Goal: Use online tool/utility: Utilize a website feature to perform a specific function

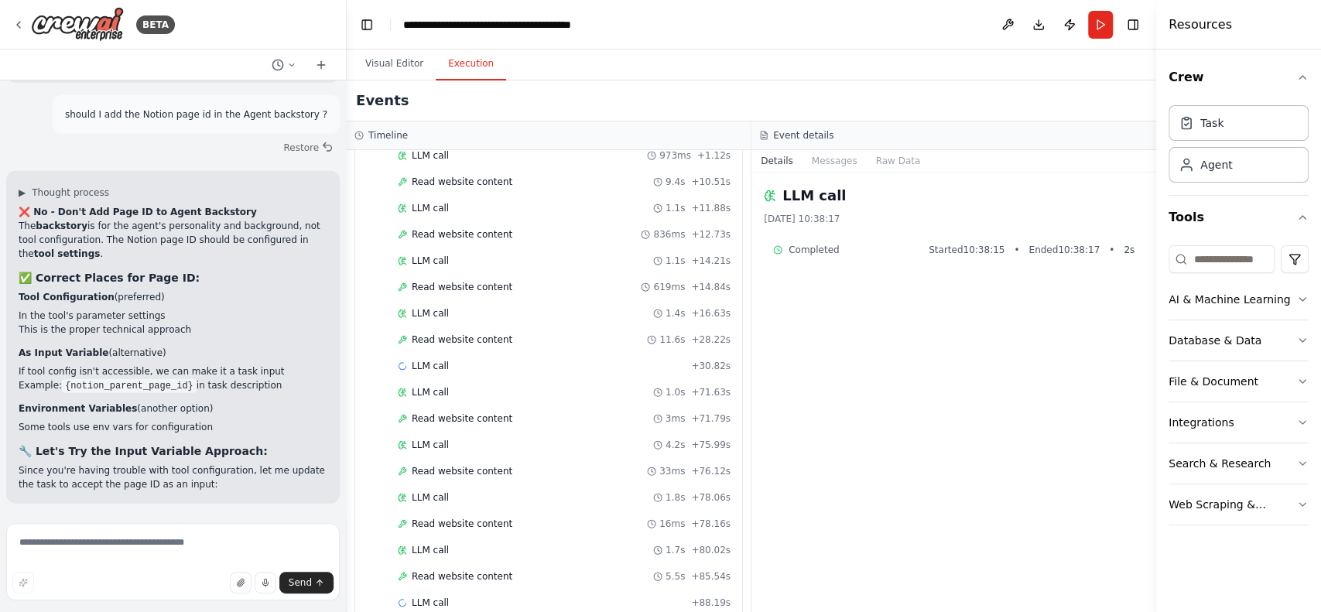
scroll to position [491, 0]
click at [381, 158] on span "▼" at bounding box center [378, 158] width 9 height 12
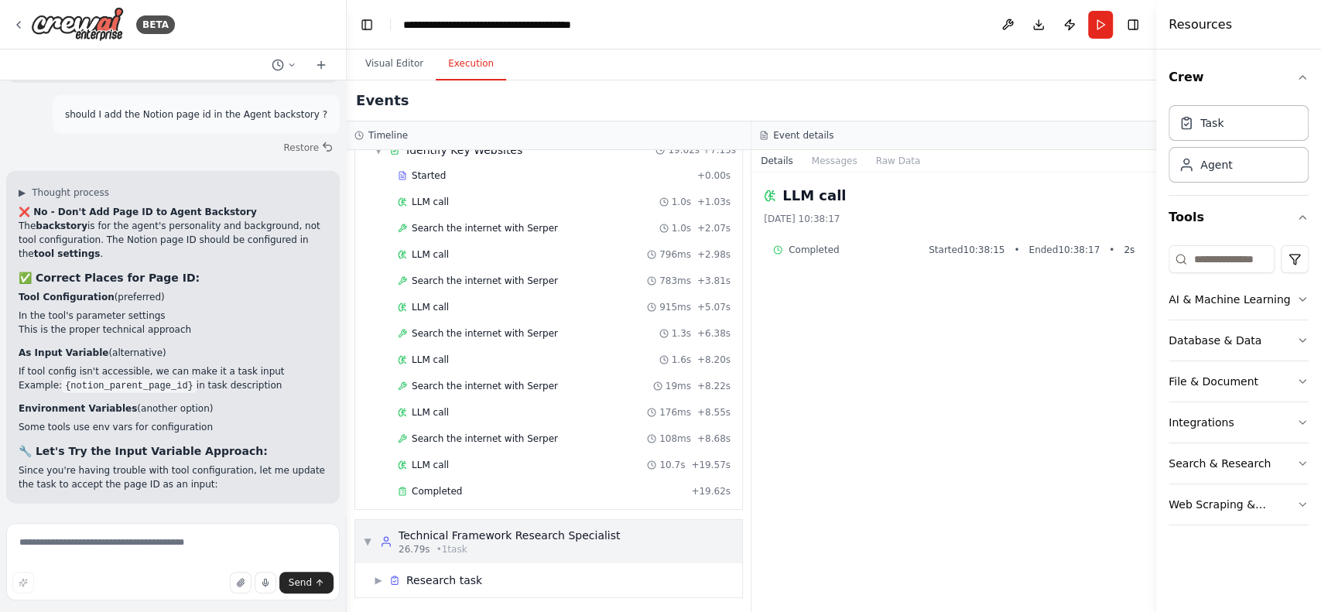
click at [490, 536] on div "Technical Framework Research Specialist" at bounding box center [509, 535] width 221 height 15
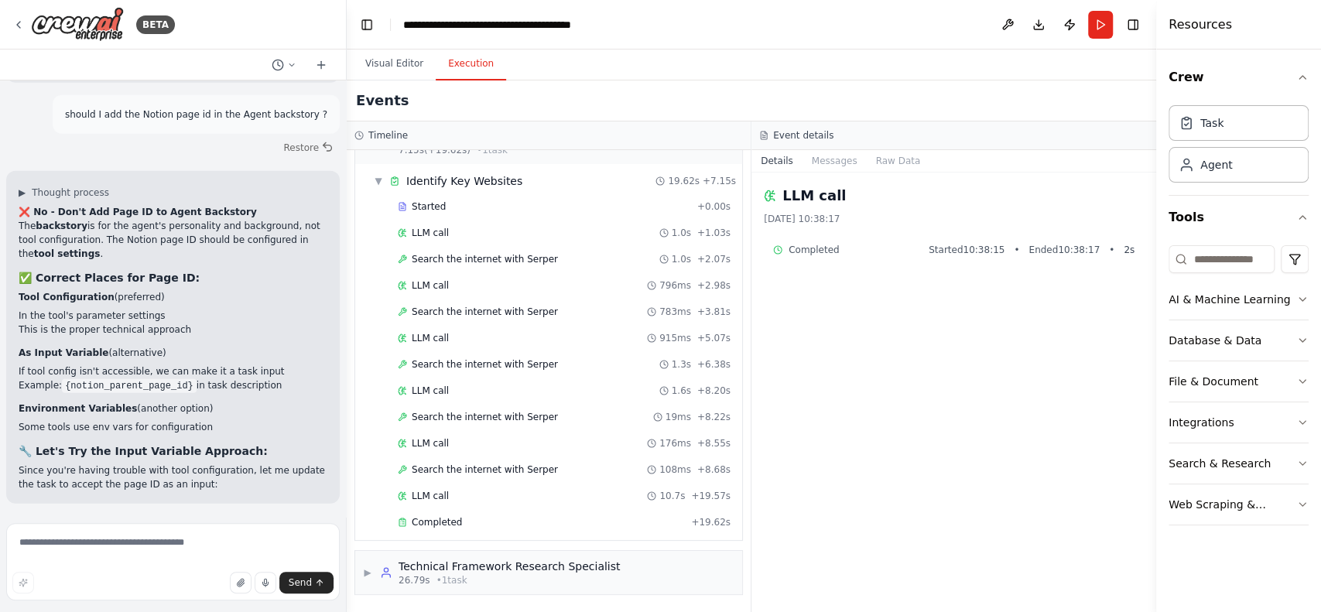
scroll to position [35, 0]
click at [389, 575] on icon at bounding box center [386, 576] width 12 height 12
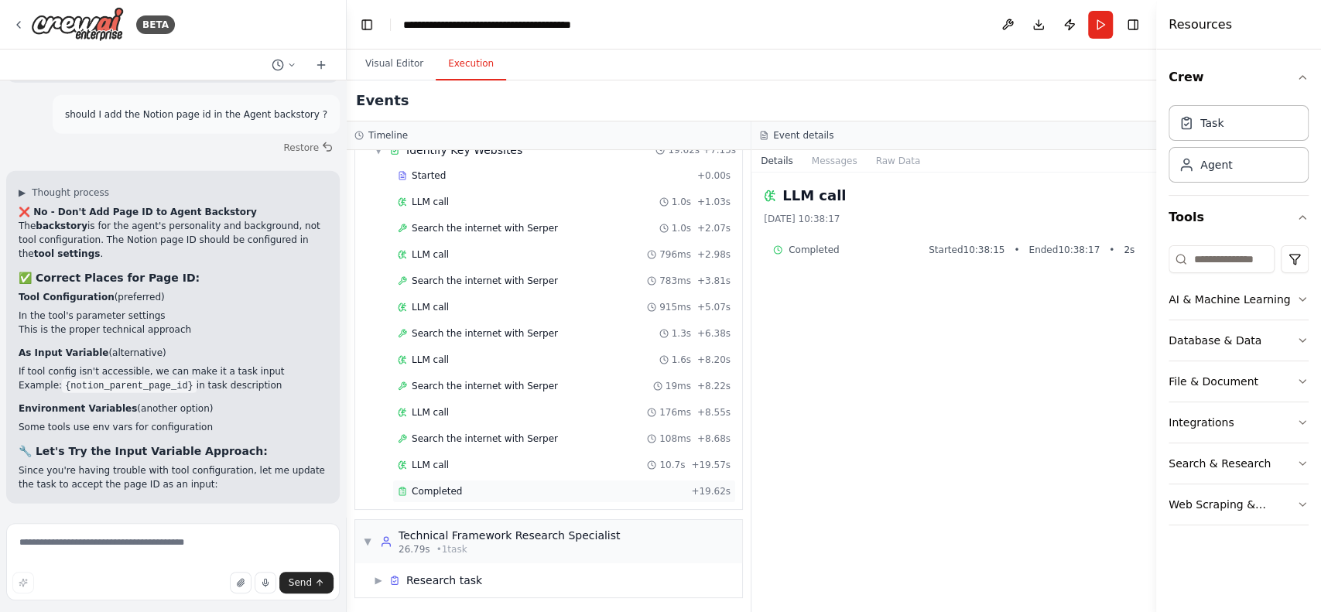
drag, startPoint x: 381, startPoint y: 577, endPoint x: 416, endPoint y: 480, distance: 103.1
click at [381, 577] on span "▶" at bounding box center [378, 580] width 9 height 12
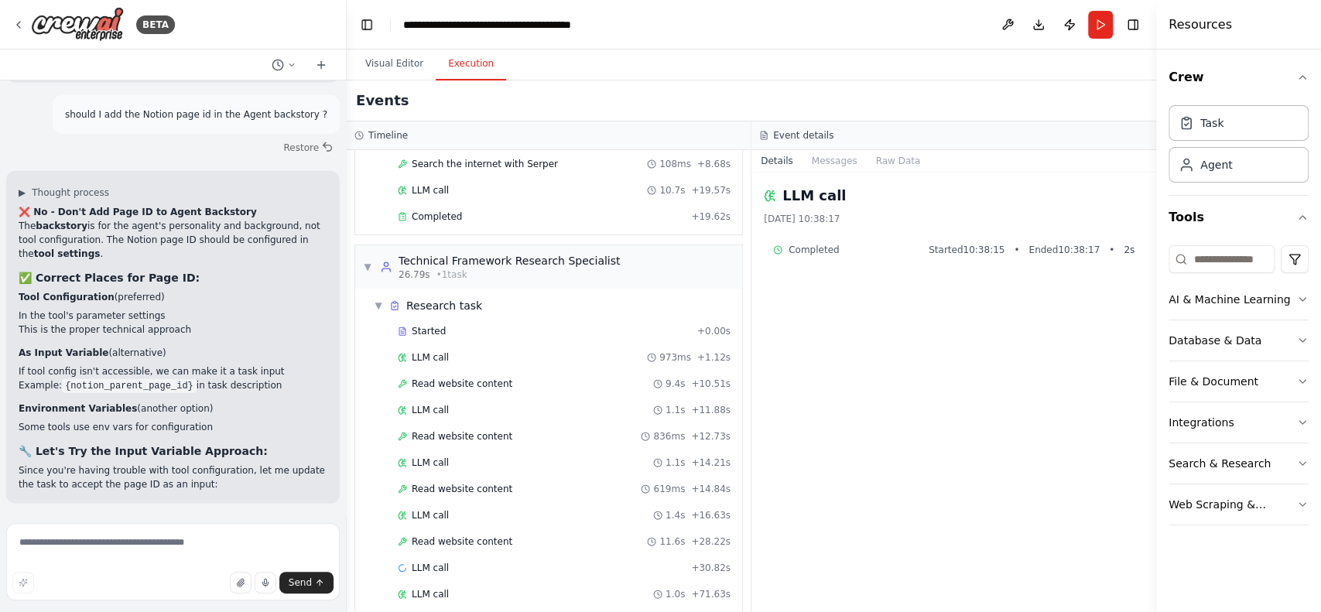
scroll to position [688, 0]
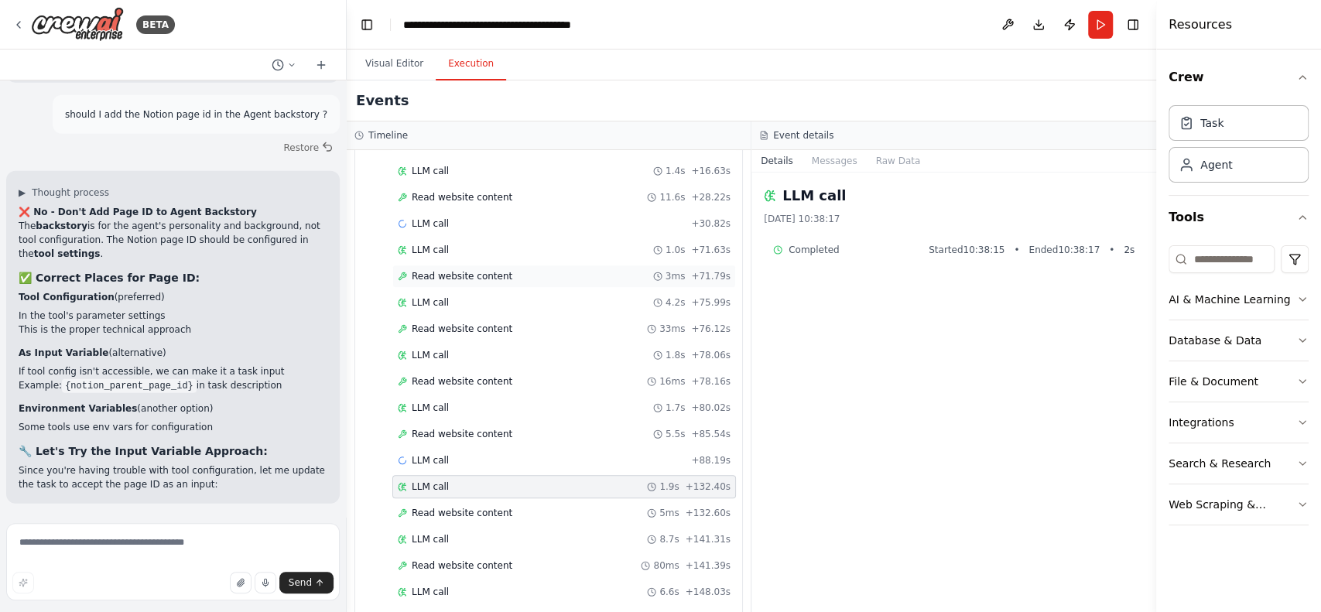
click at [503, 276] on div "Read website content 3ms + 71.79s" at bounding box center [564, 276] width 333 height 12
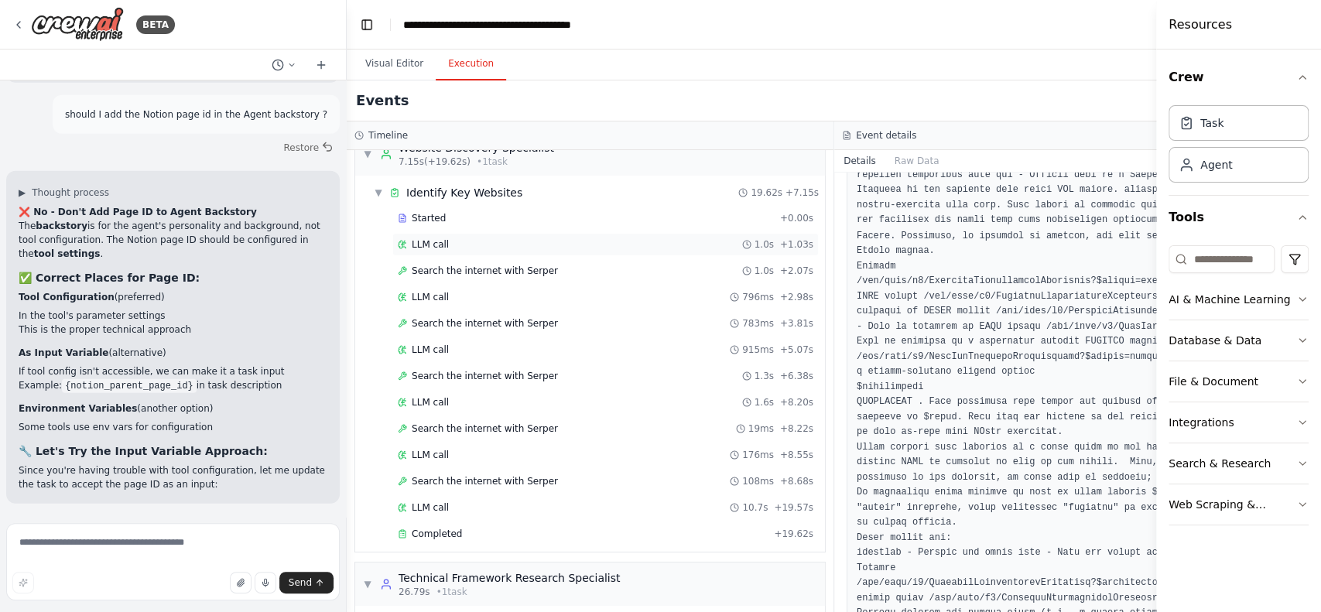
scroll to position [0, 0]
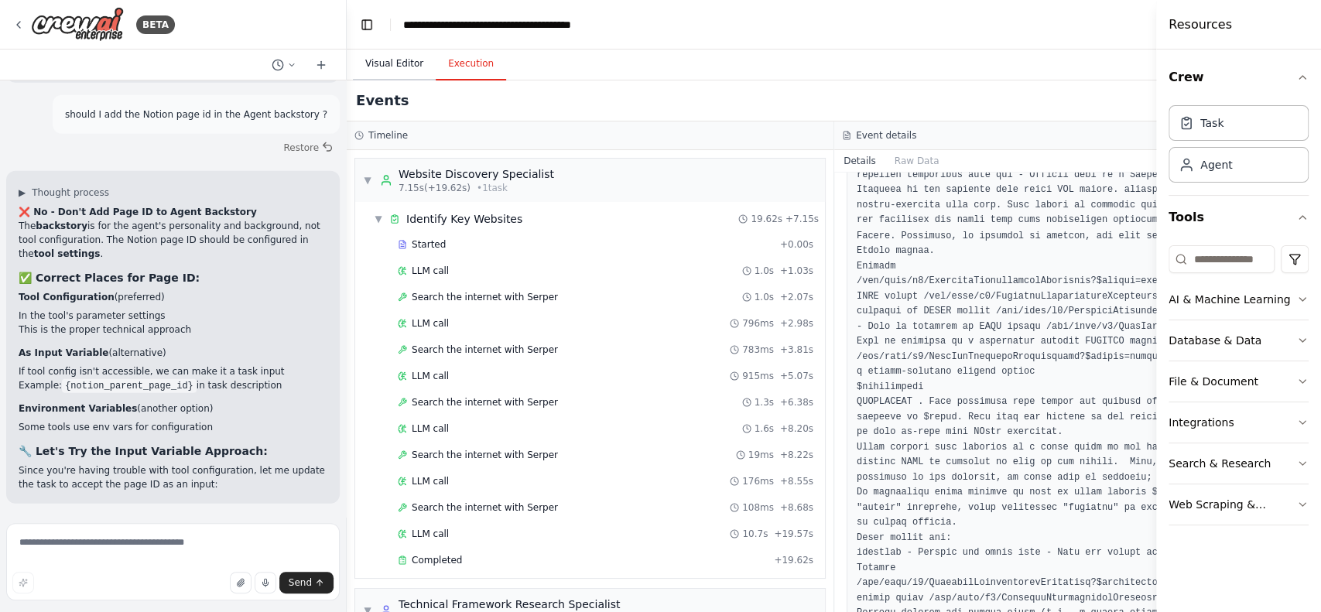
click at [400, 58] on button "Visual Editor" at bounding box center [394, 64] width 83 height 33
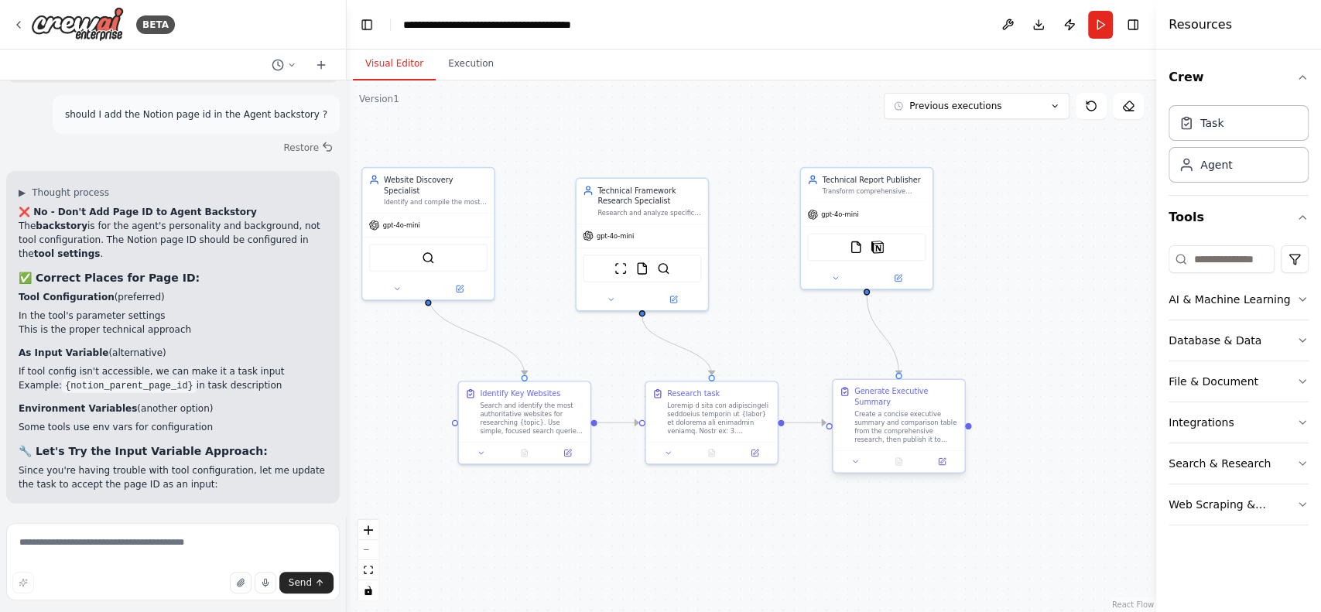
click at [892, 409] on div "Create a concise executive summary and comparison table from the comprehensive …" at bounding box center [906, 426] width 104 height 34
click at [945, 457] on icon at bounding box center [942, 461] width 9 height 9
click at [757, 453] on icon at bounding box center [754, 450] width 6 height 6
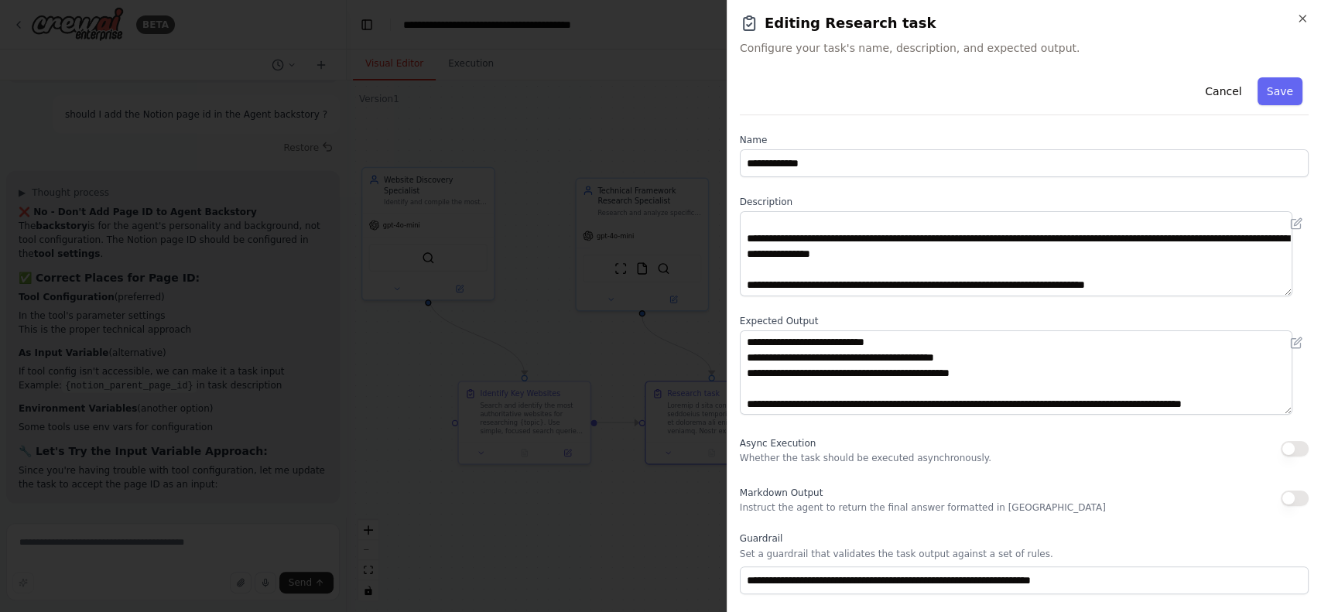
scroll to position [355, 0]
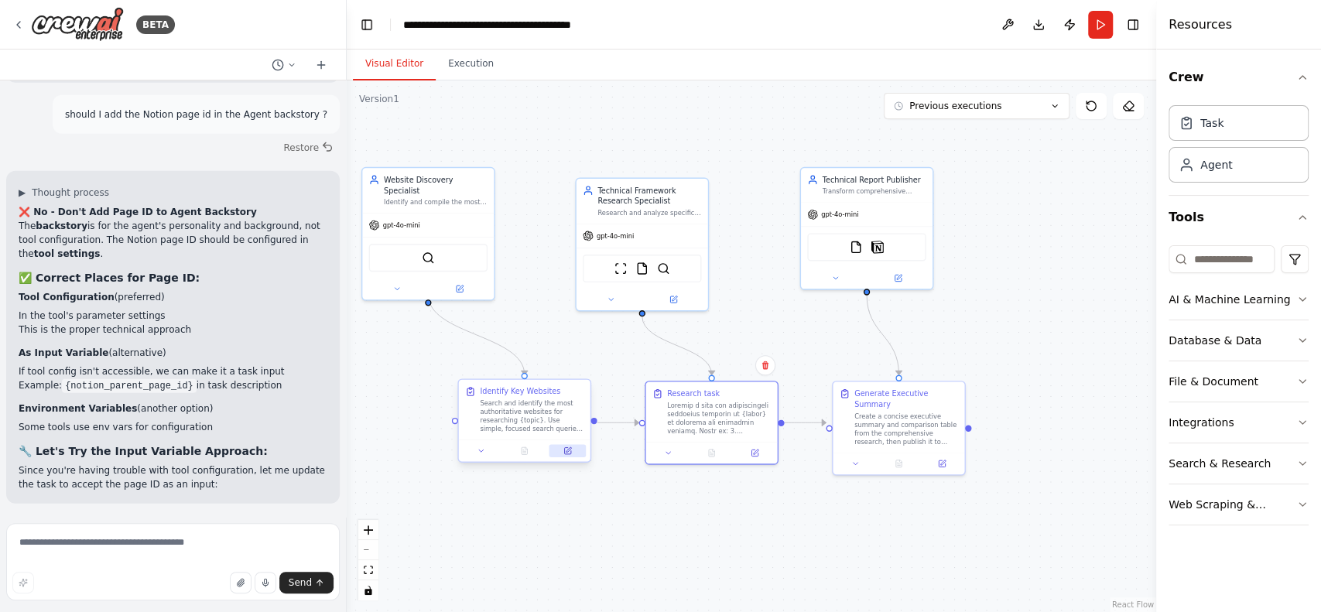
click at [570, 453] on icon at bounding box center [567, 450] width 6 height 6
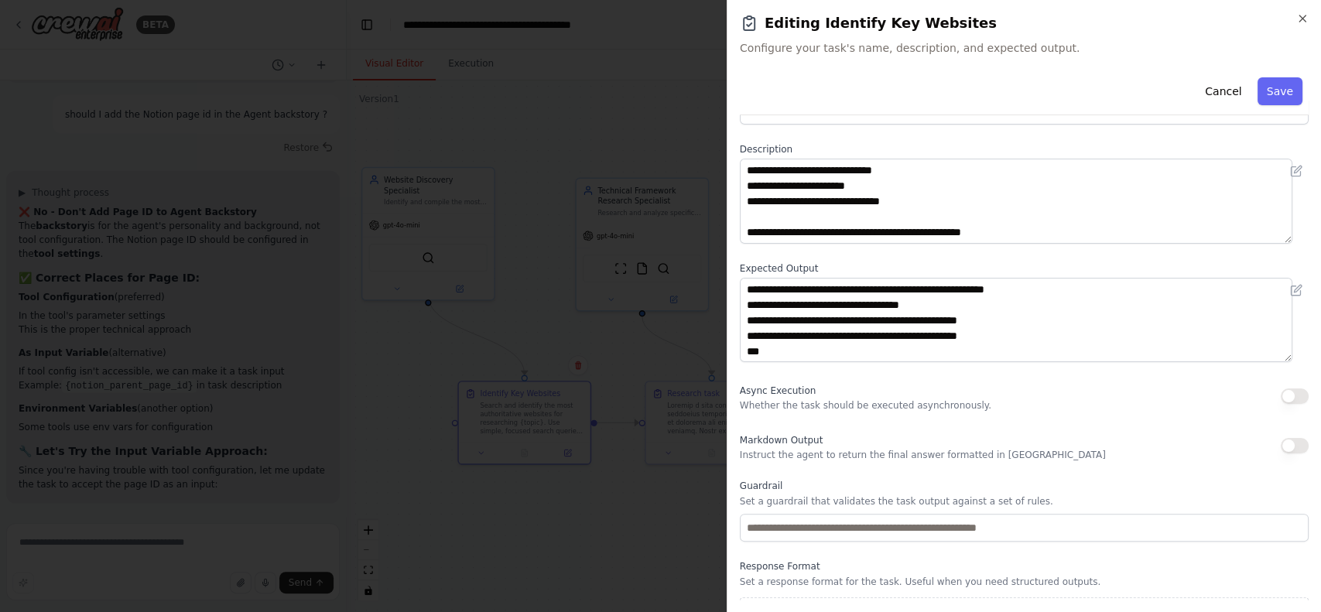
scroll to position [86, 0]
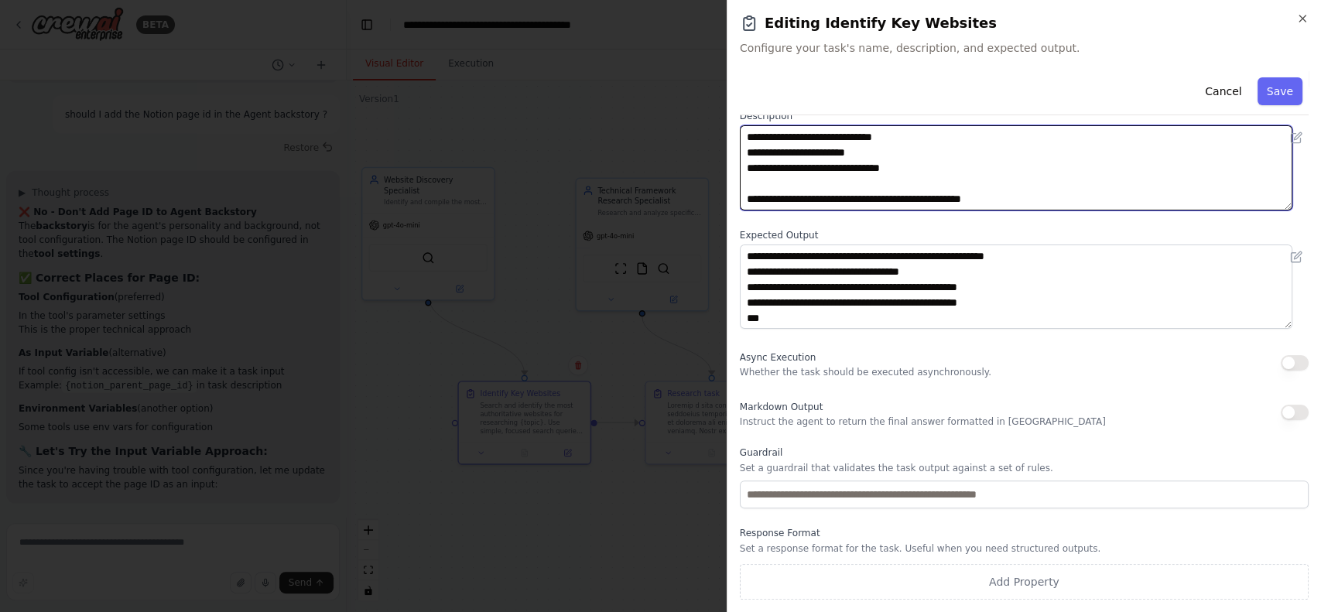
click at [890, 194] on textarea "**********" at bounding box center [1016, 167] width 553 height 85
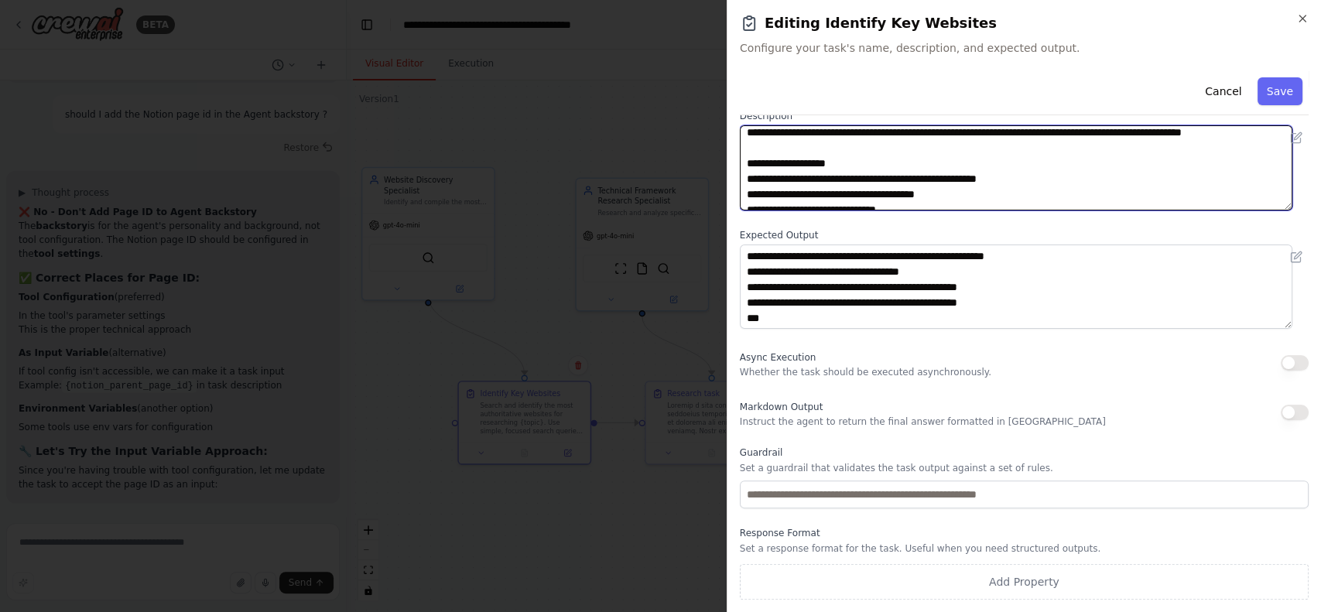
scroll to position [0, 0]
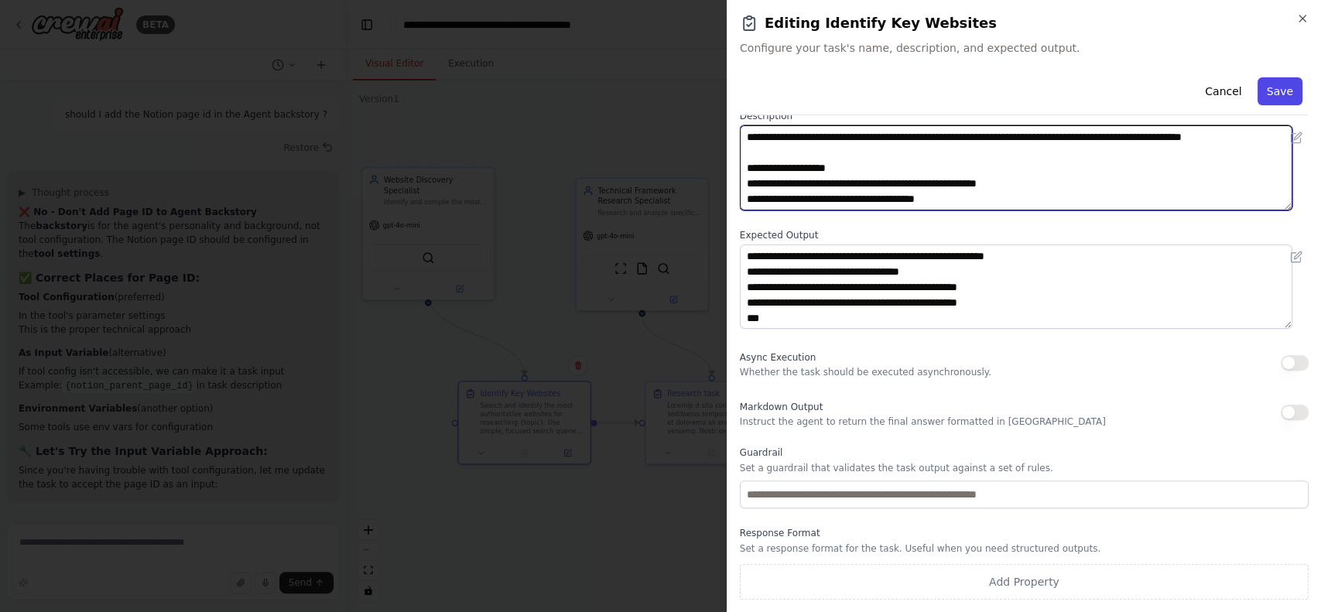
type textarea "**********"
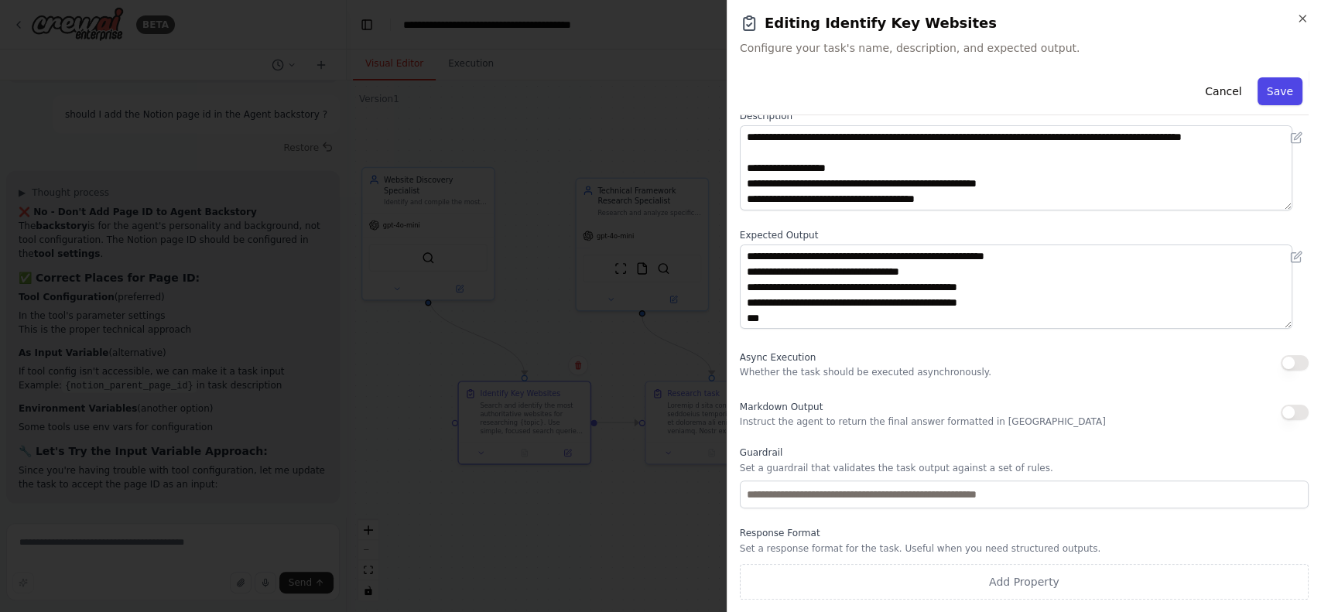
click at [1265, 96] on button "Save" at bounding box center [1280, 91] width 45 height 28
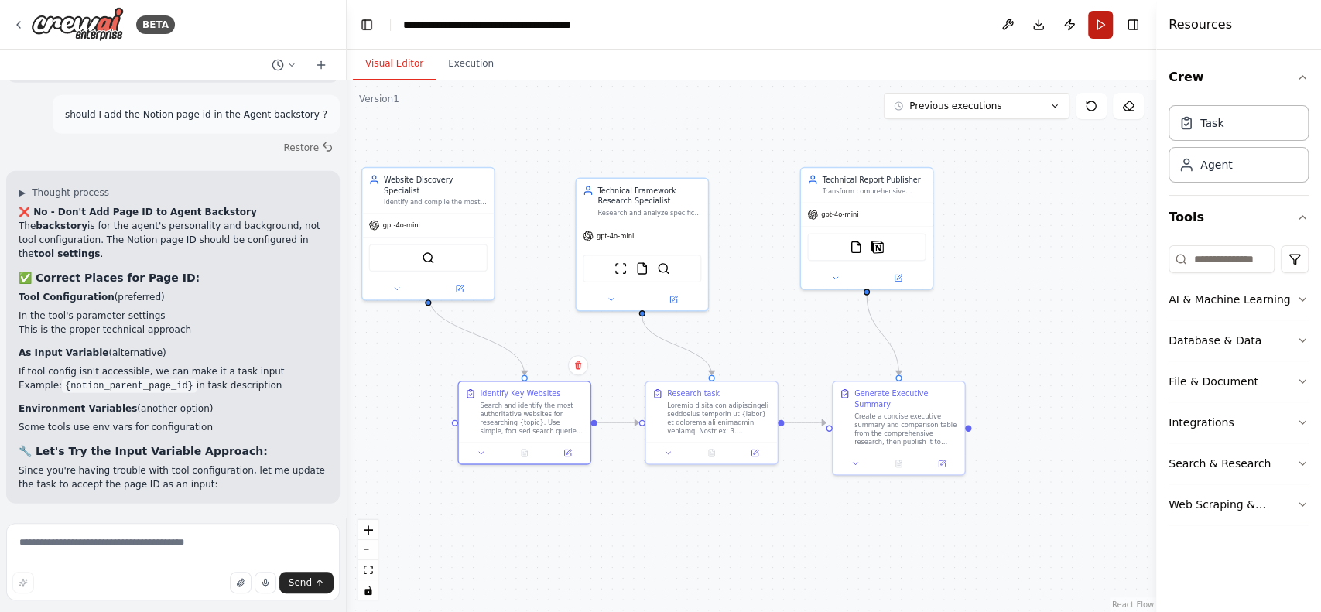
click at [1108, 22] on button "Run" at bounding box center [1100, 25] width 25 height 28
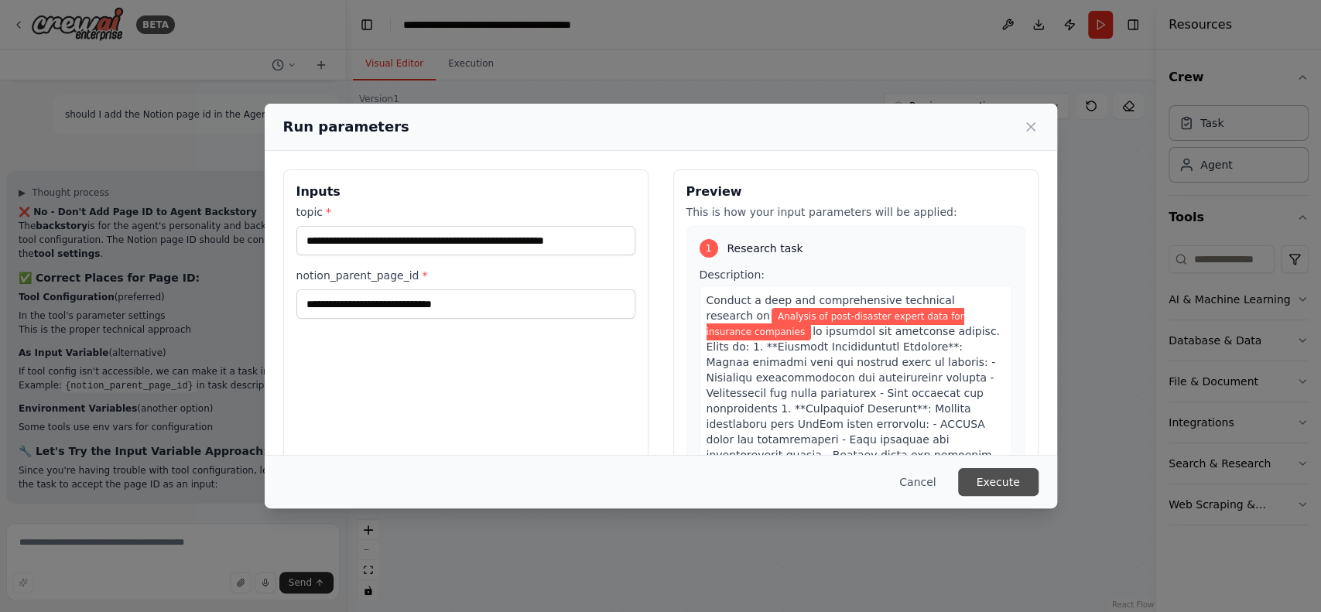
click at [1002, 478] on button "Execute" at bounding box center [998, 482] width 80 height 28
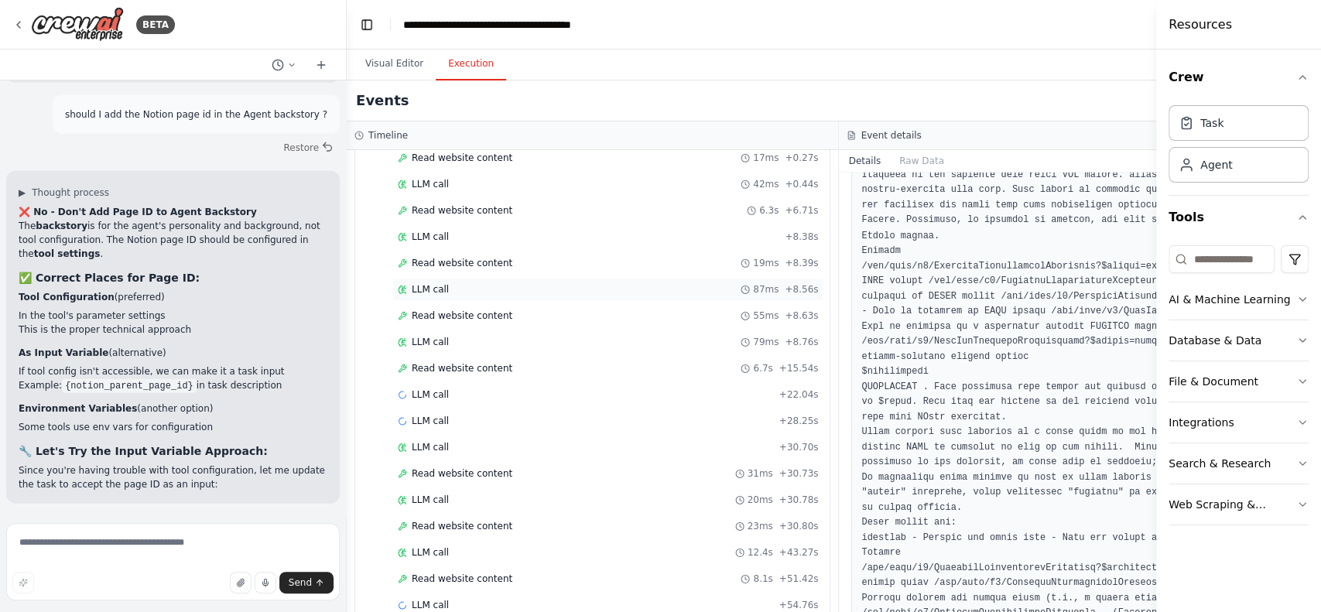
scroll to position [1376, 0]
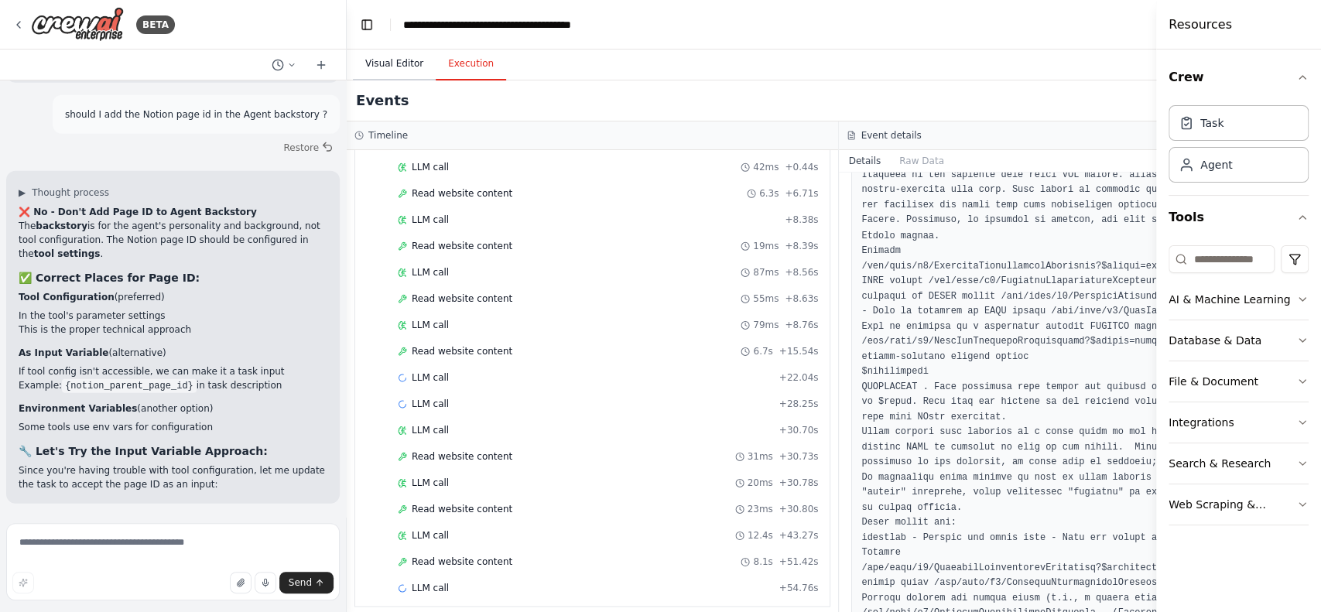
click at [386, 74] on button "Visual Editor" at bounding box center [394, 64] width 83 height 33
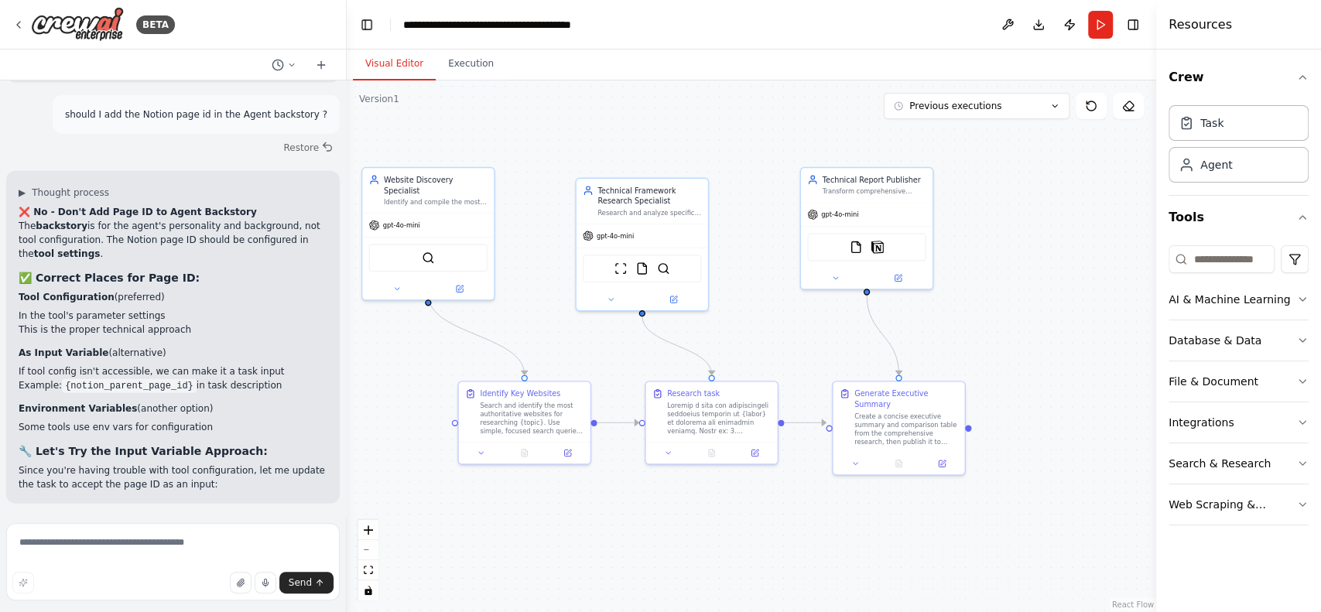
click at [399, 62] on button "Visual Editor" at bounding box center [394, 64] width 83 height 33
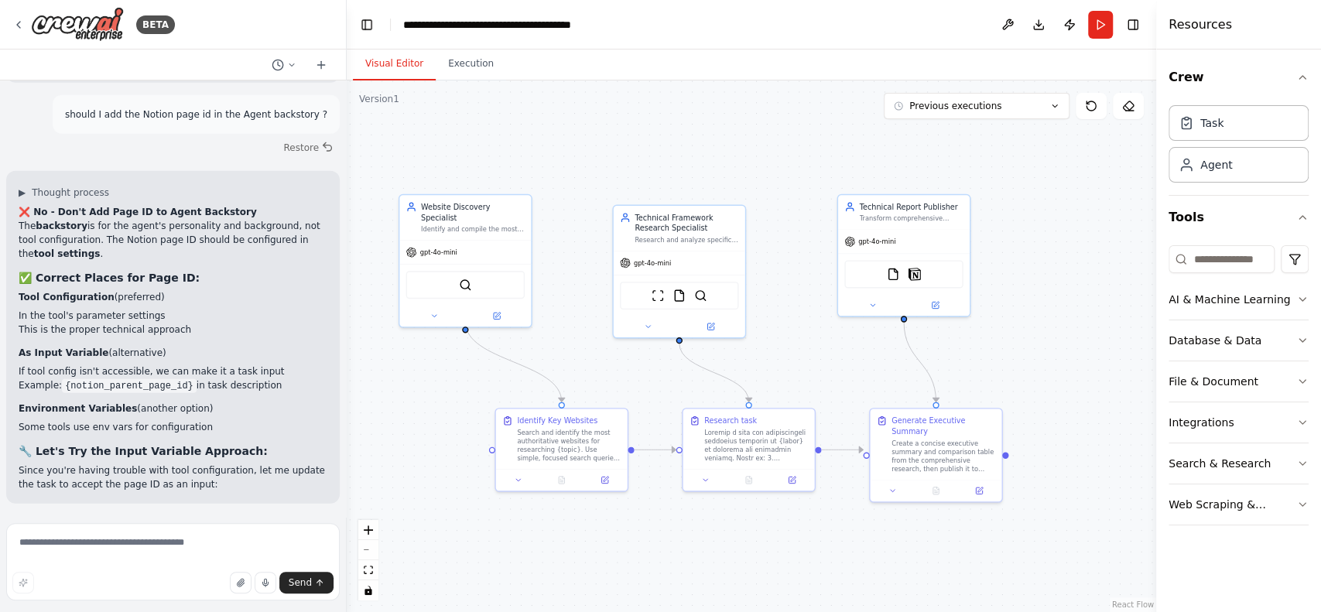
drag, startPoint x: 520, startPoint y: 111, endPoint x: 557, endPoint y: 139, distance: 46.0
click at [557, 139] on div ".deletable-edge-delete-btn { width: 20px; height: 20px; border: 0px solid #ffff…" at bounding box center [752, 346] width 810 height 532
click at [471, 70] on button "Execution" at bounding box center [471, 64] width 70 height 33
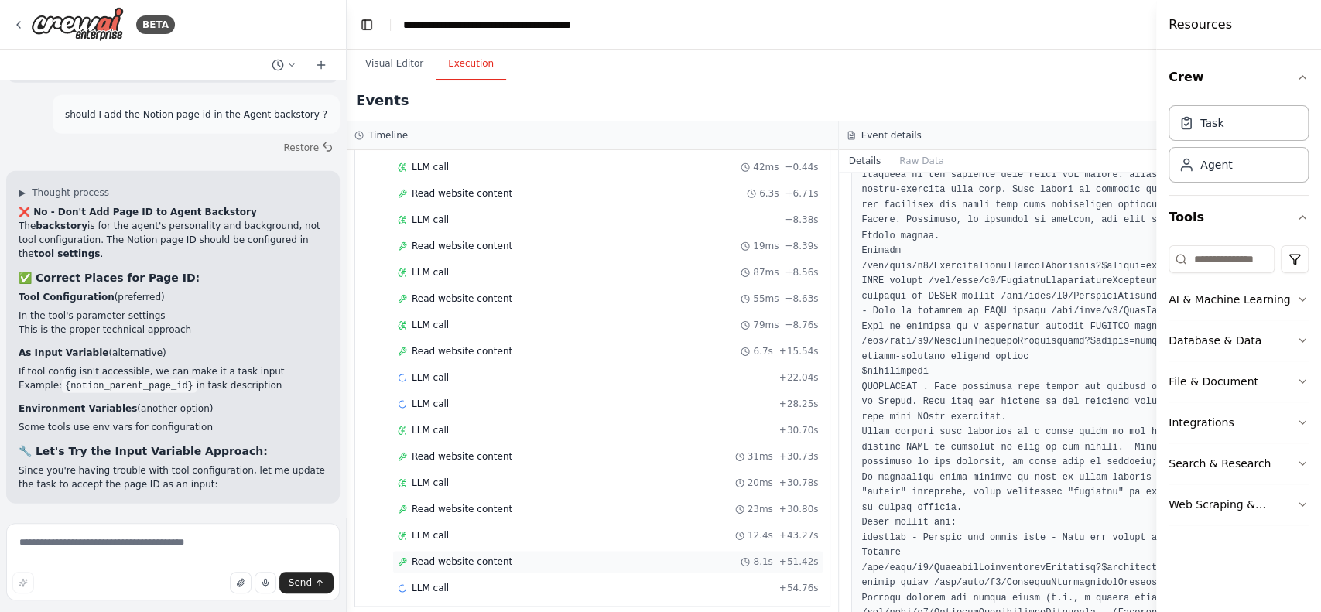
click at [563, 550] on div "Read website content 8.1s + 51.42s" at bounding box center [607, 561] width 431 height 23
click at [414, 71] on button "Visual Editor" at bounding box center [394, 64] width 83 height 33
click at [403, 71] on button "Visual Editor" at bounding box center [394, 64] width 83 height 33
